Goal: Task Accomplishment & Management: Use online tool/utility

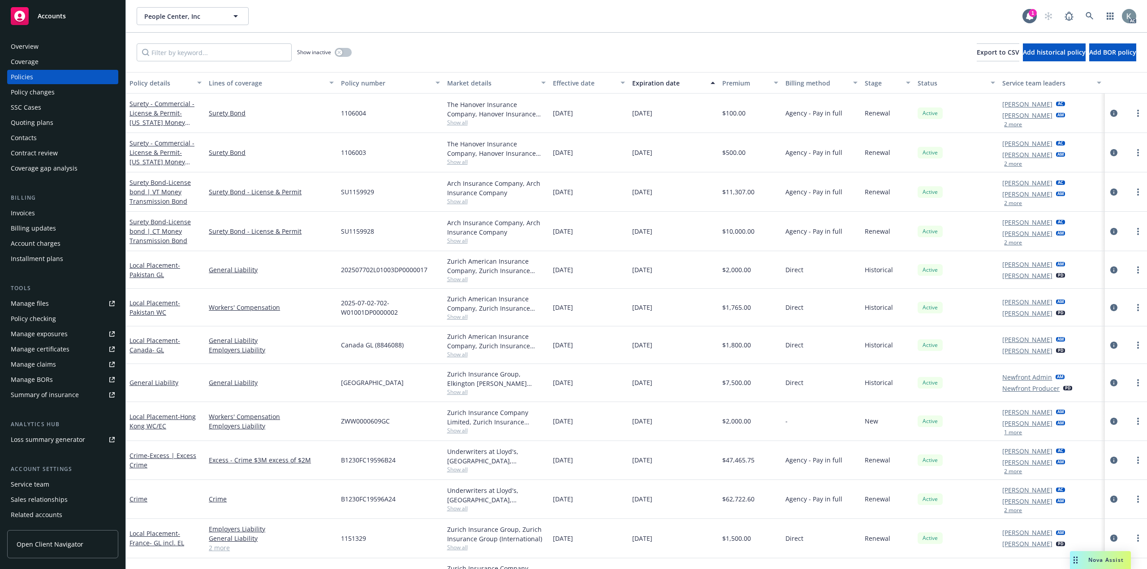
click at [44, 357] on div "Manage claims" at bounding box center [33, 364] width 45 height 14
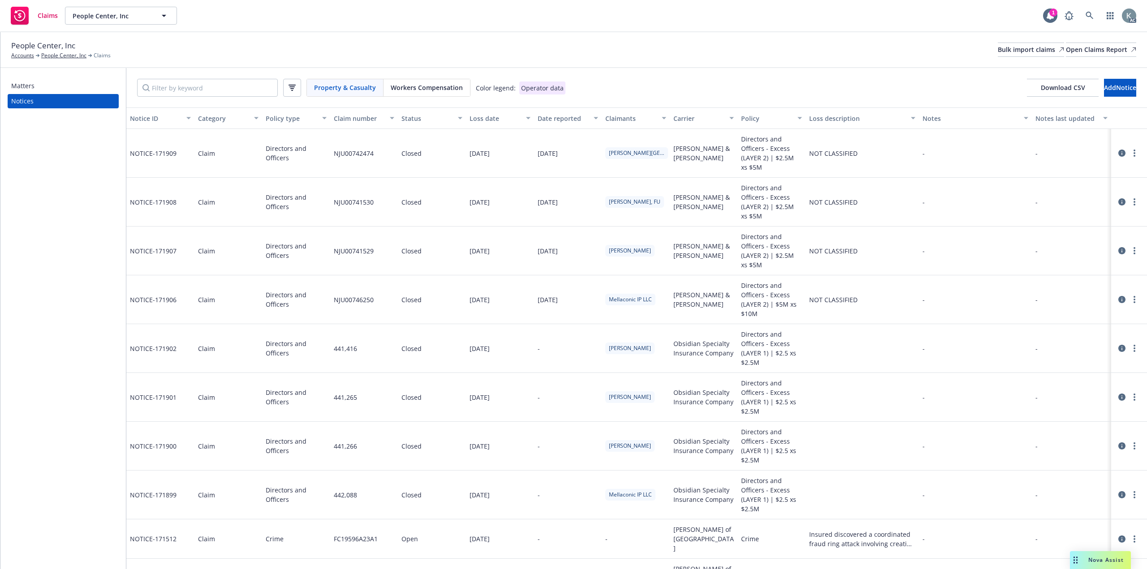
click at [1118, 152] on icon at bounding box center [1121, 153] width 7 height 7
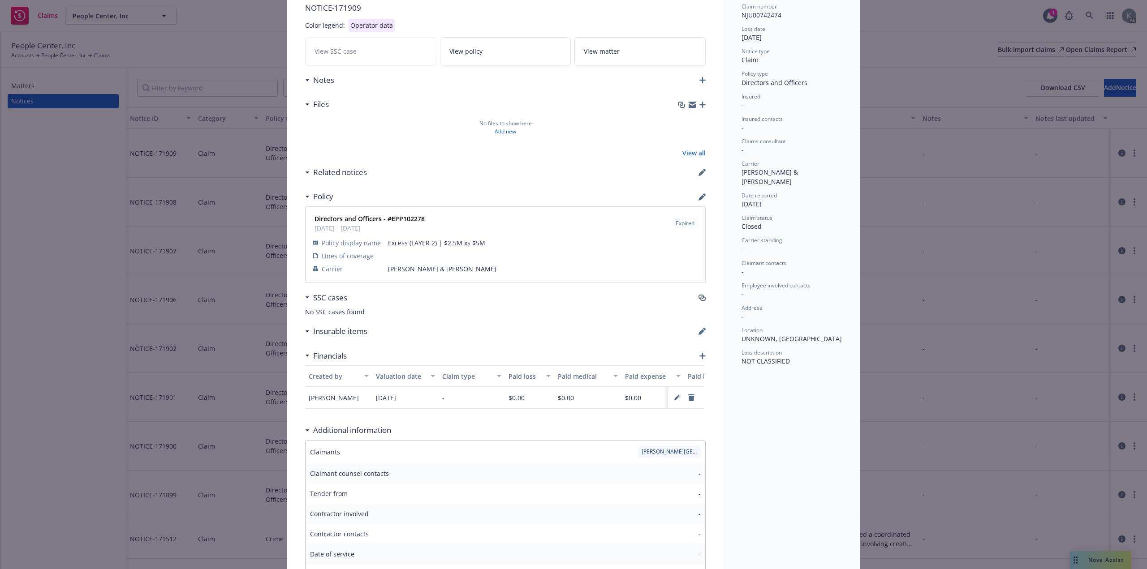
scroll to position [90, 0]
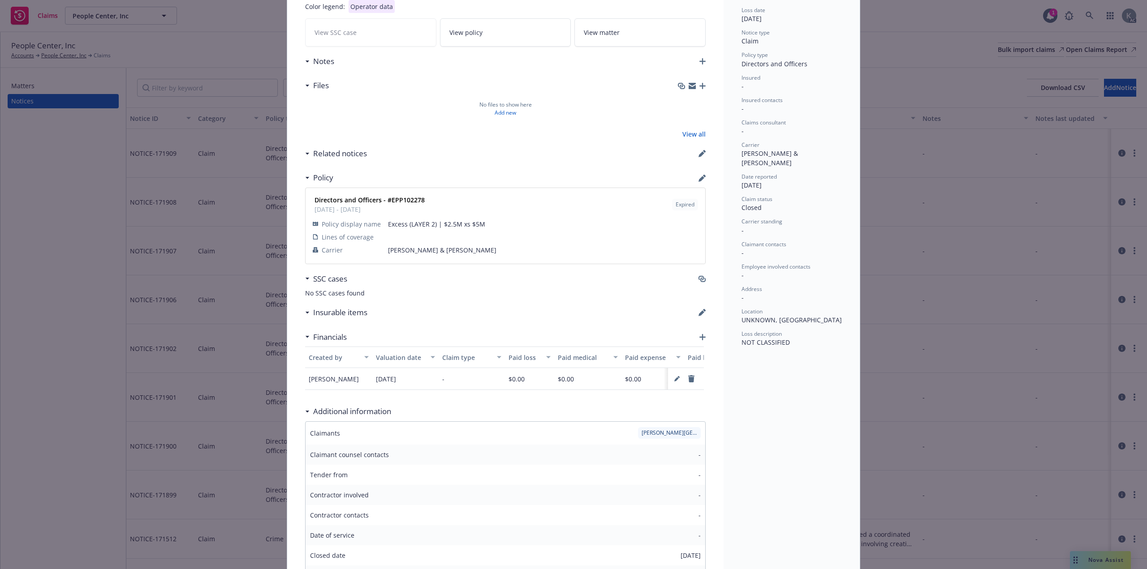
click at [700, 334] on icon "button" at bounding box center [702, 337] width 6 height 6
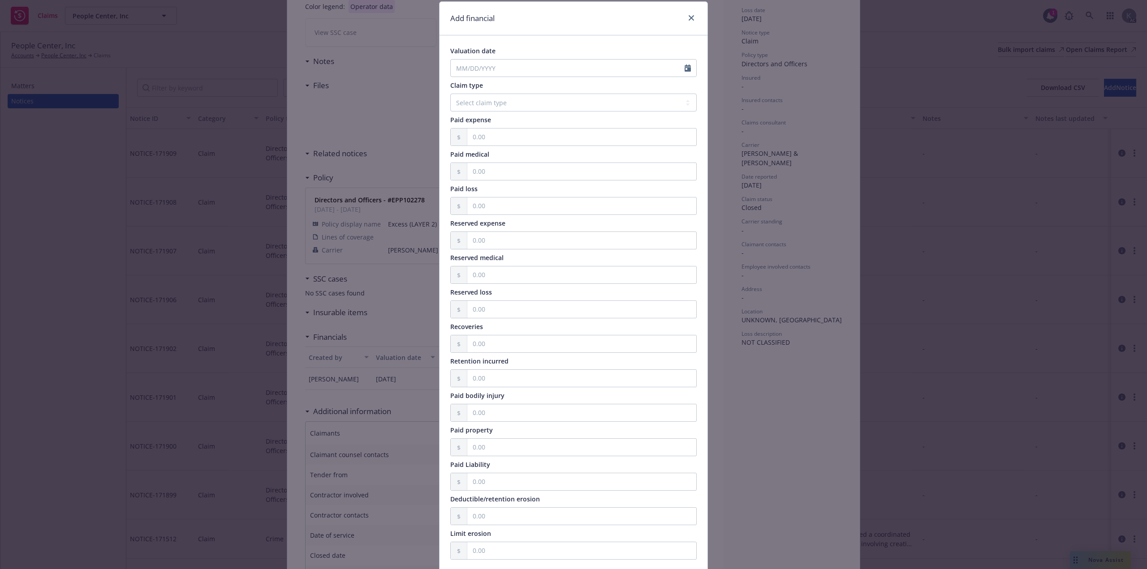
scroll to position [0, 0]
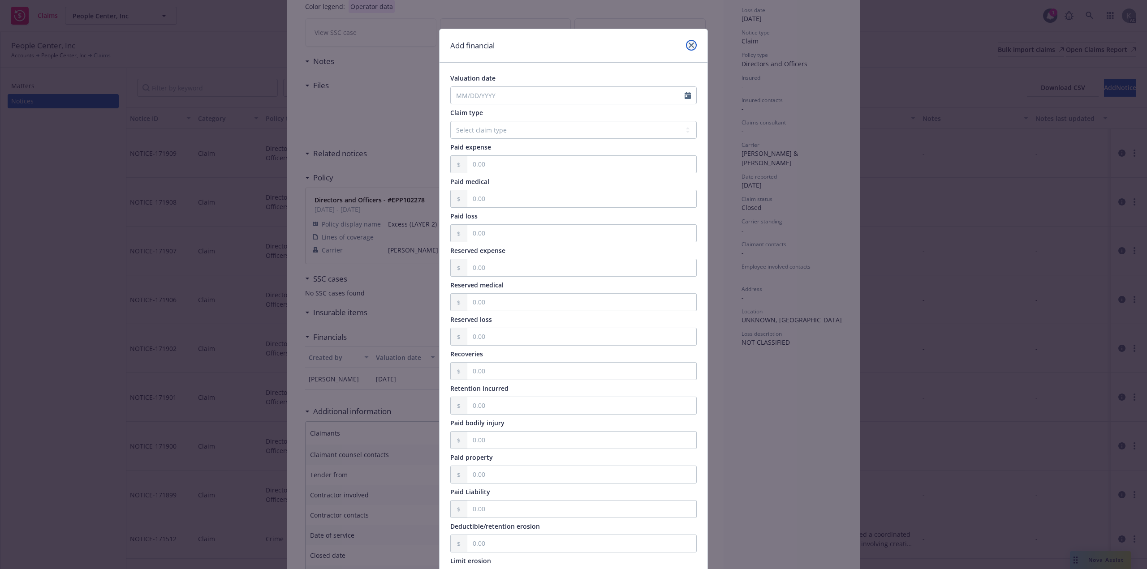
click at [689, 43] on icon "close" at bounding box center [690, 45] width 5 height 5
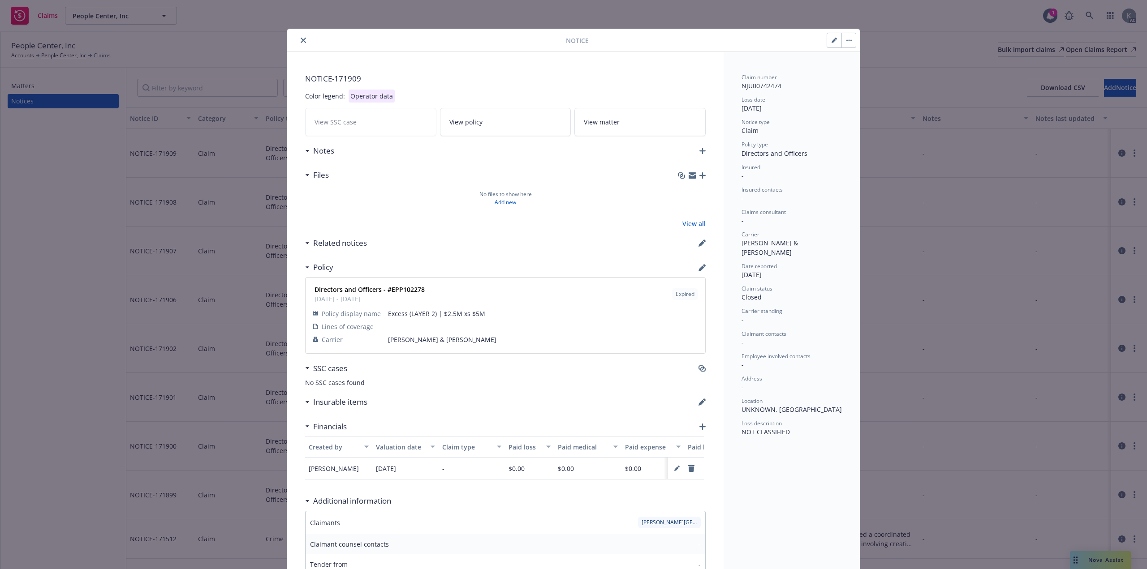
click at [834, 42] on icon "button" at bounding box center [833, 40] width 5 height 5
select select "DIRECTORS_AND_OFFICERS"
select select "closed"
select select "CLAIM"
select select "CA"
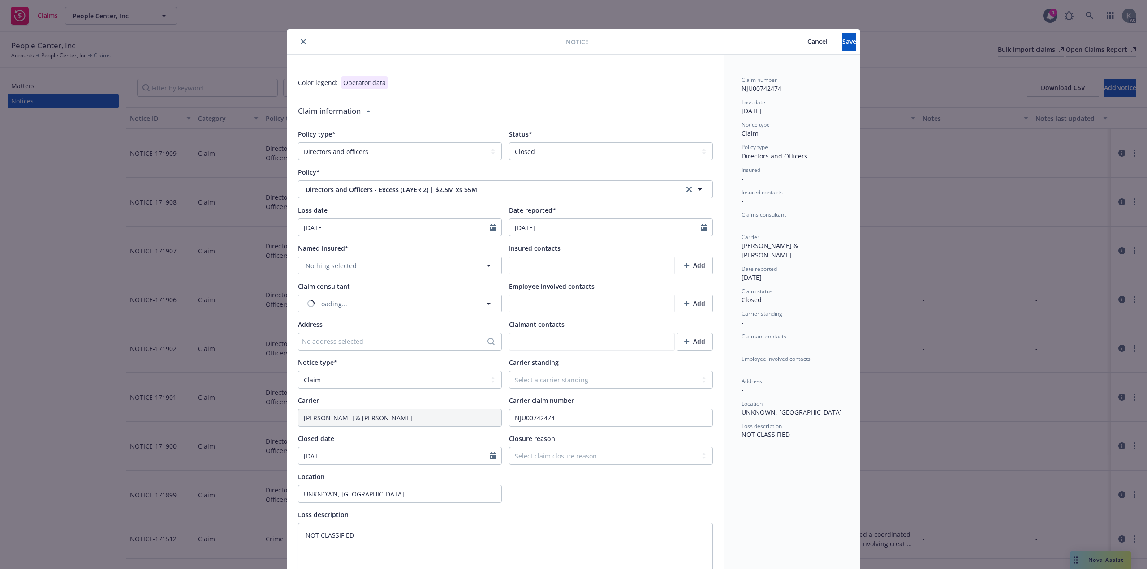
type textarea "x"
click at [301, 40] on icon "close" at bounding box center [303, 41] width 5 height 5
